Goal: Find specific page/section: Find specific page/section

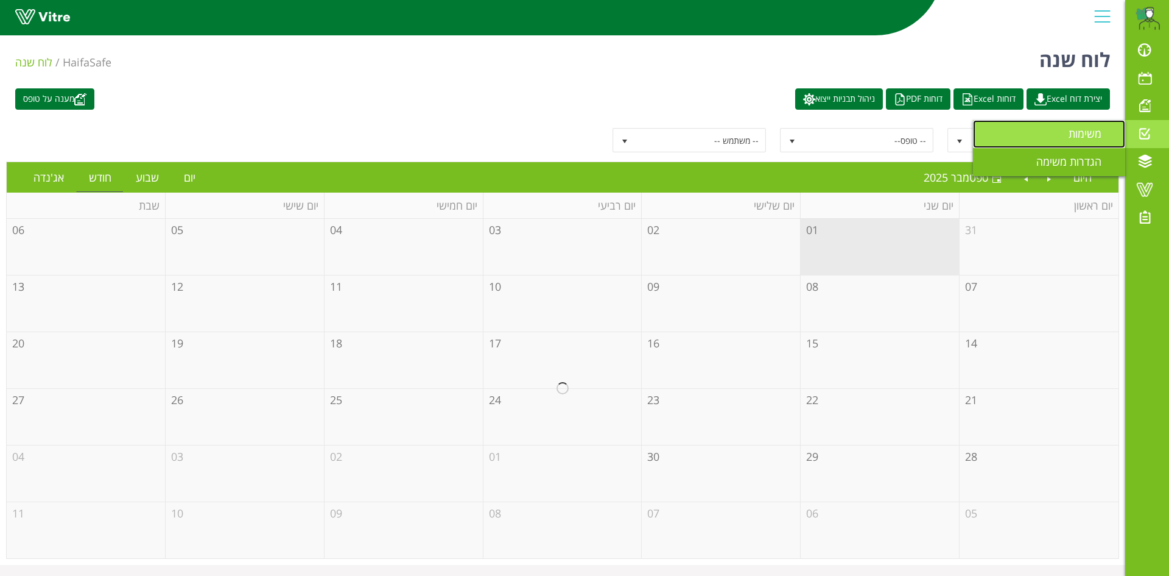
click at [1074, 136] on span "משימות" at bounding box center [1093, 133] width 48 height 15
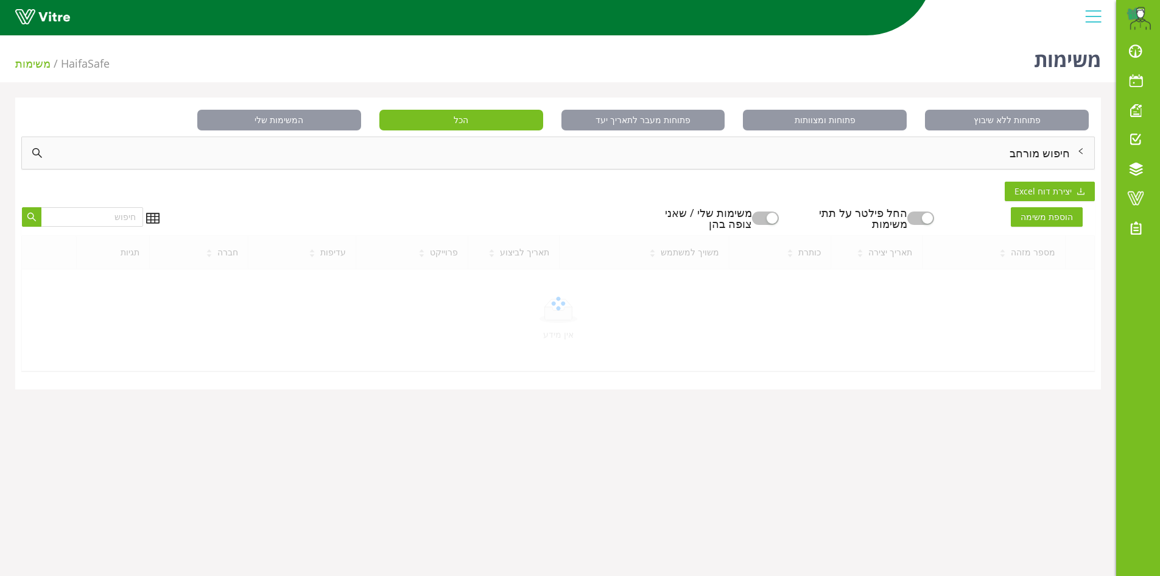
click at [1040, 154] on div "חיפוש מורחב" at bounding box center [558, 153] width 1072 height 32
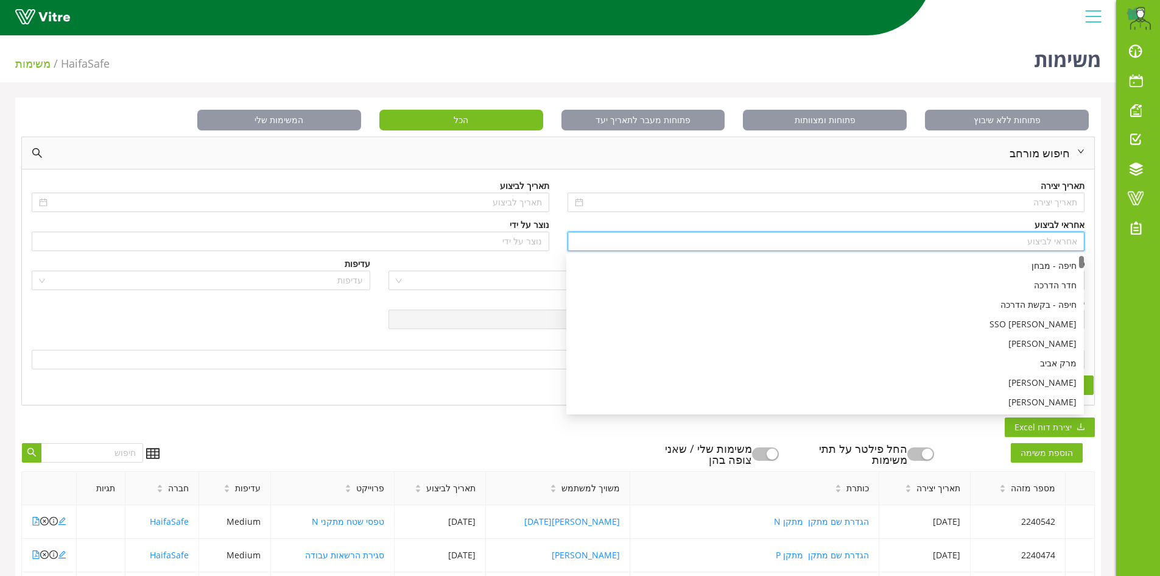
click at [1058, 241] on input "search" at bounding box center [826, 241] width 503 height 18
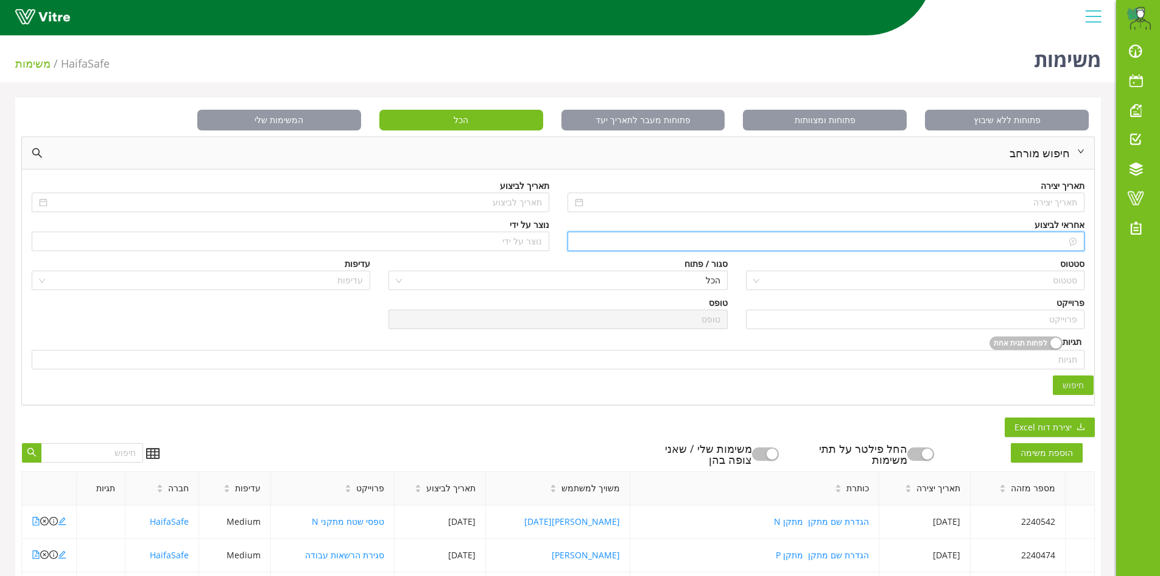
type input "n"
type input "N,I"
type input "N"
click at [1060, 269] on div "[PERSON_NAME]" at bounding box center [825, 265] width 503 height 13
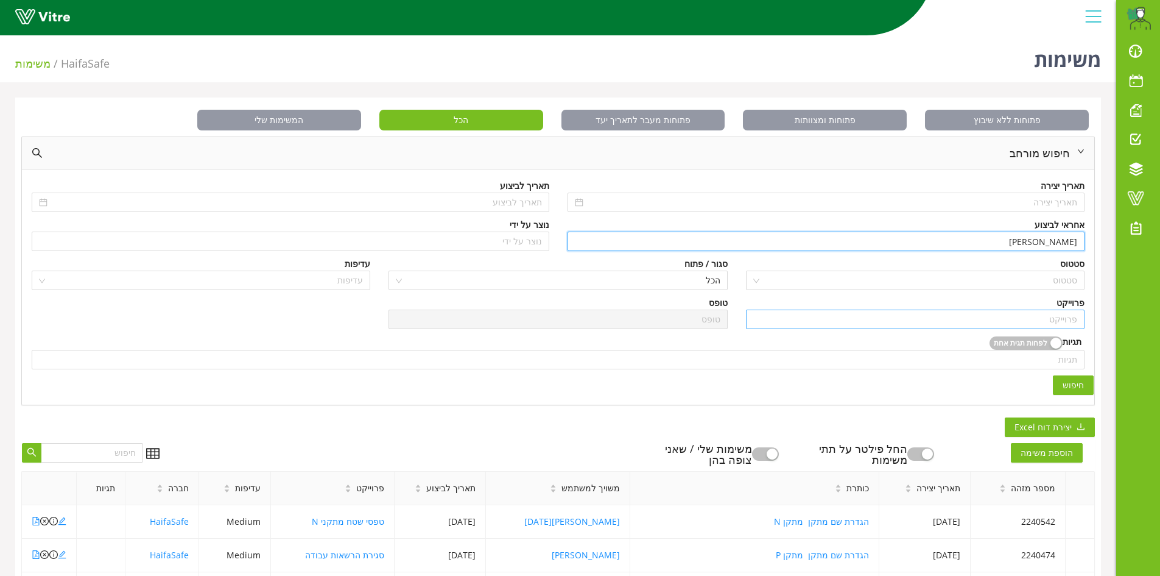
type input "[PERSON_NAME]"
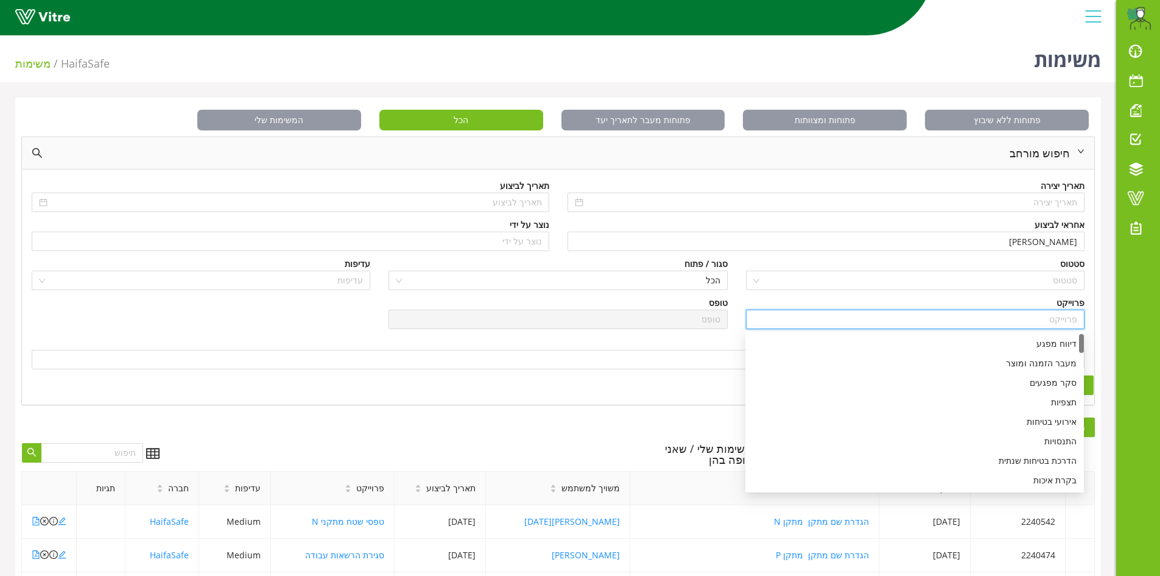
click at [1069, 323] on input "search" at bounding box center [915, 319] width 324 height 18
click at [1061, 342] on div "דיווח מפגע" at bounding box center [915, 343] width 324 height 13
type input "דיווח מפגע"
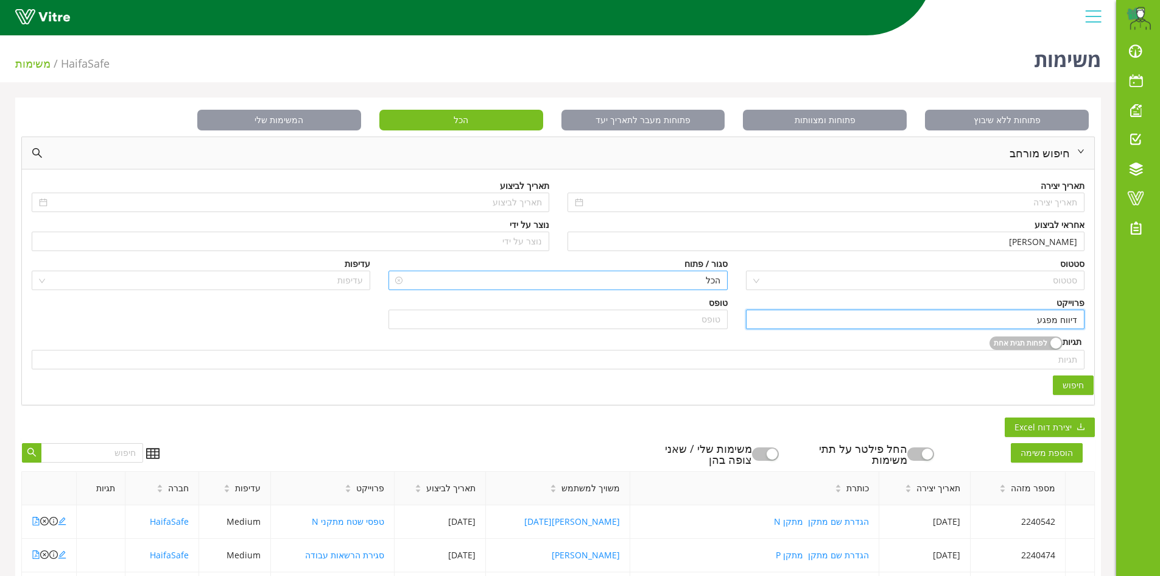
click at [714, 281] on span "הכל" at bounding box center [558, 280] width 324 height 18
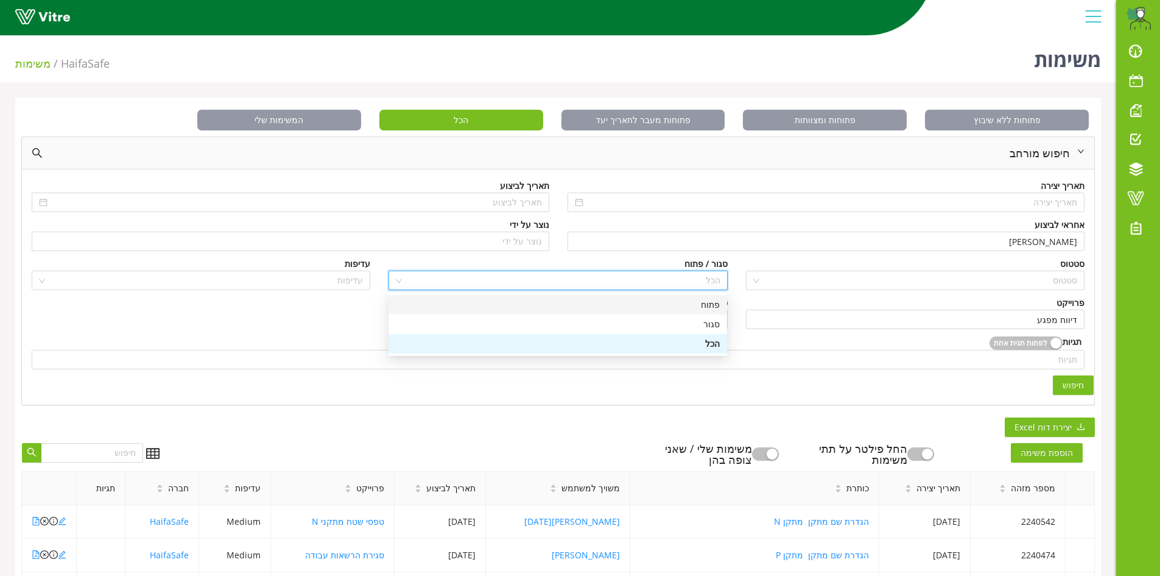
click at [714, 304] on div "פתוח" at bounding box center [558, 304] width 324 height 13
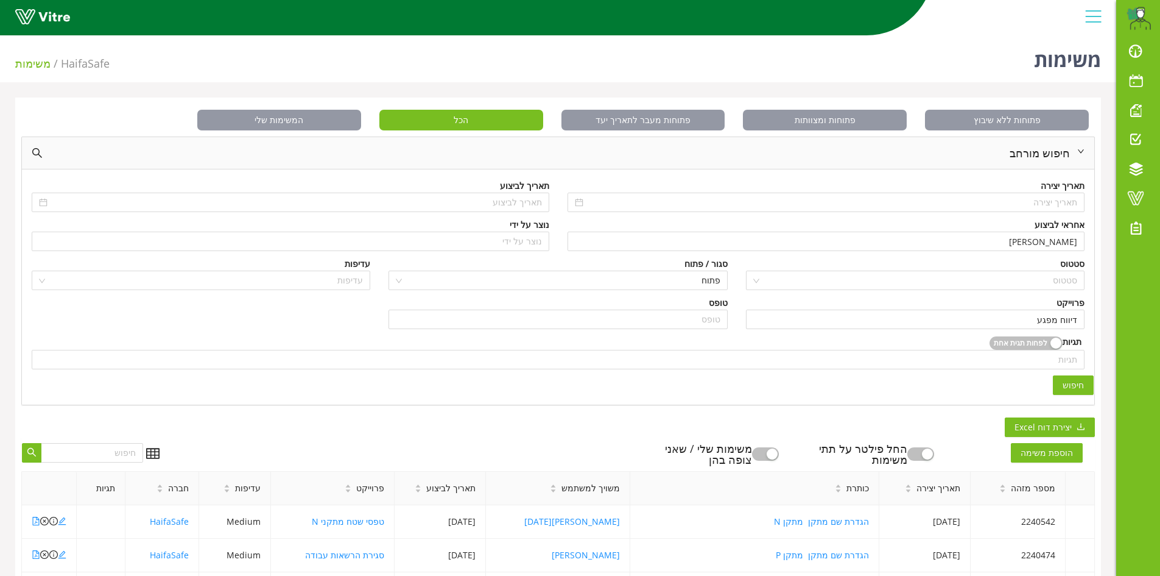
click at [1068, 383] on span "חיפוש" at bounding box center [1073, 384] width 21 height 13
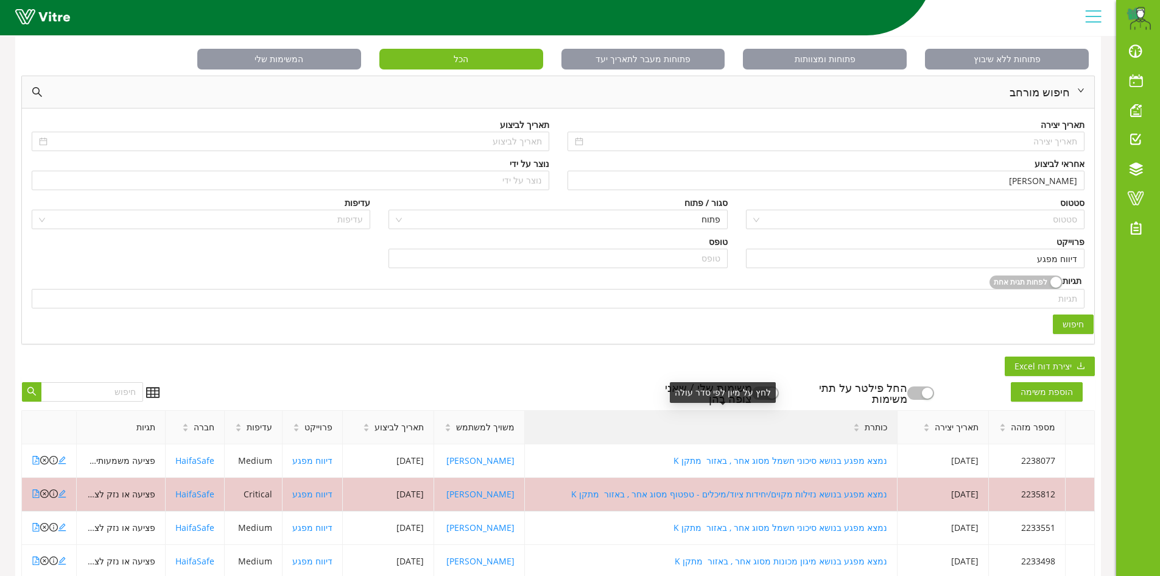
scroll to position [122, 0]
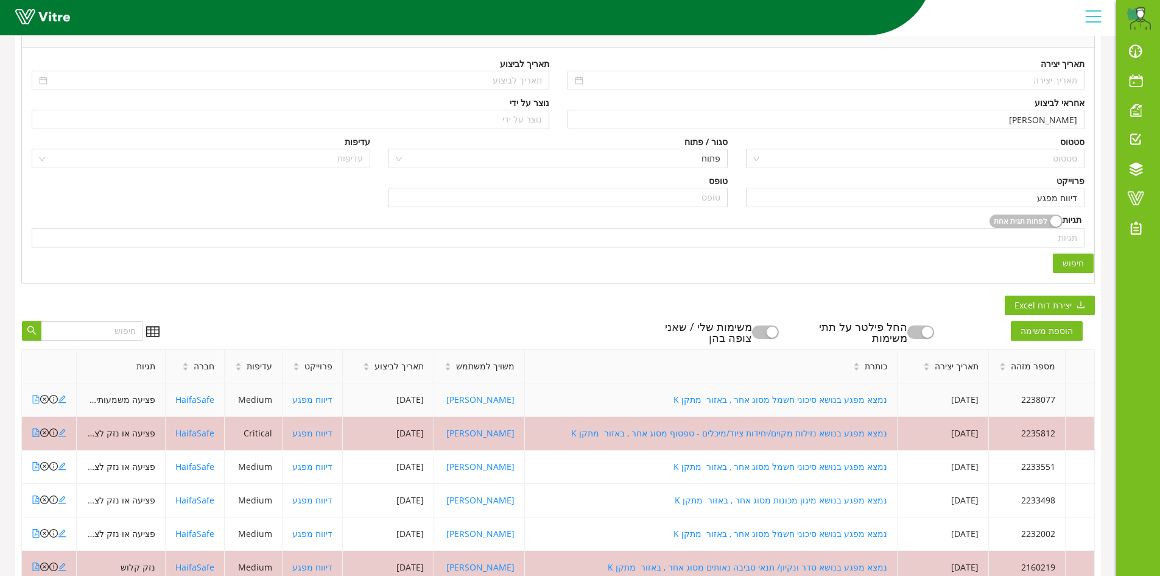
click at [34, 400] on icon "file-pdf" at bounding box center [36, 399] width 9 height 9
click at [35, 534] on icon "file-pdf" at bounding box center [36, 533] width 9 height 9
click at [35, 499] on icon "file-pdf" at bounding box center [36, 499] width 9 height 9
